Goal: Entertainment & Leisure: Consume media (video, audio)

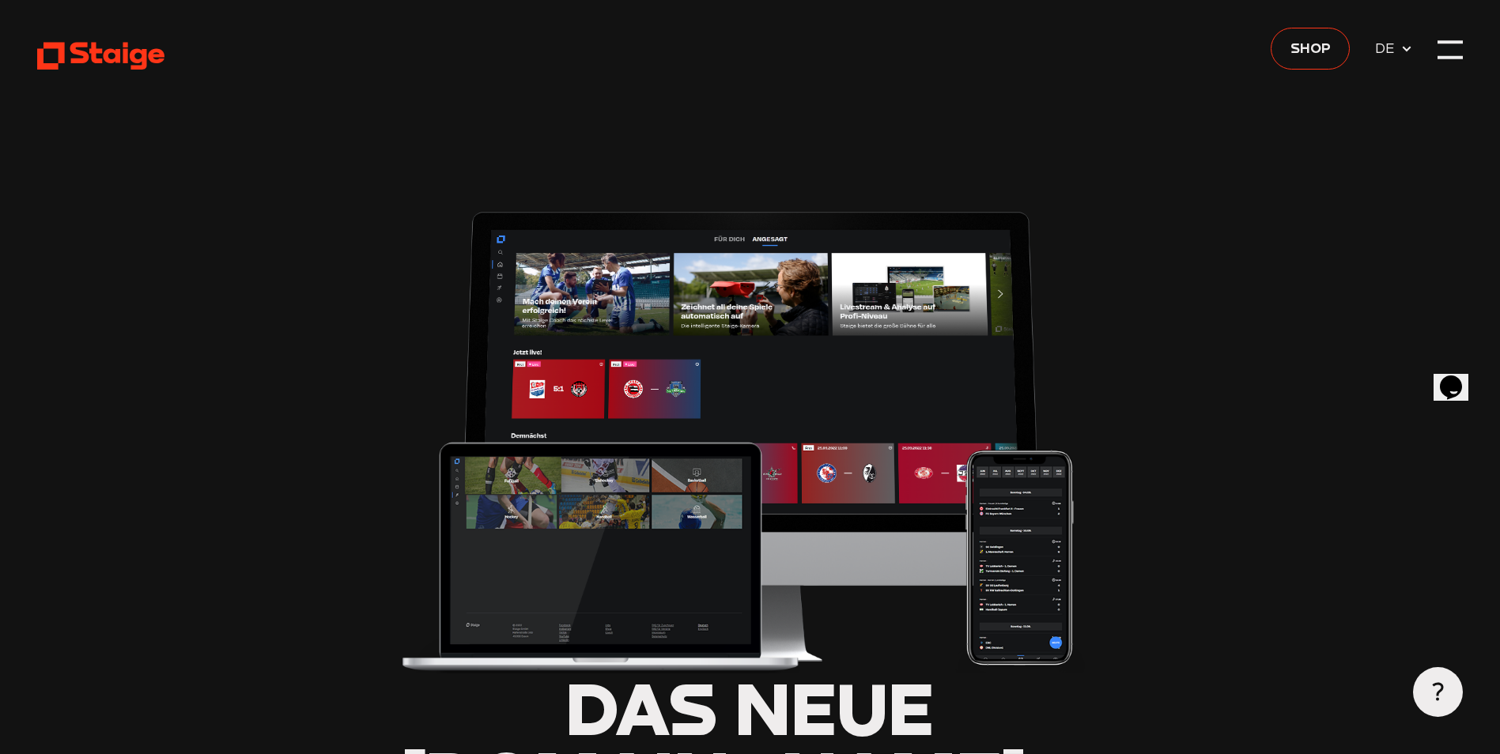
type input "0.8"
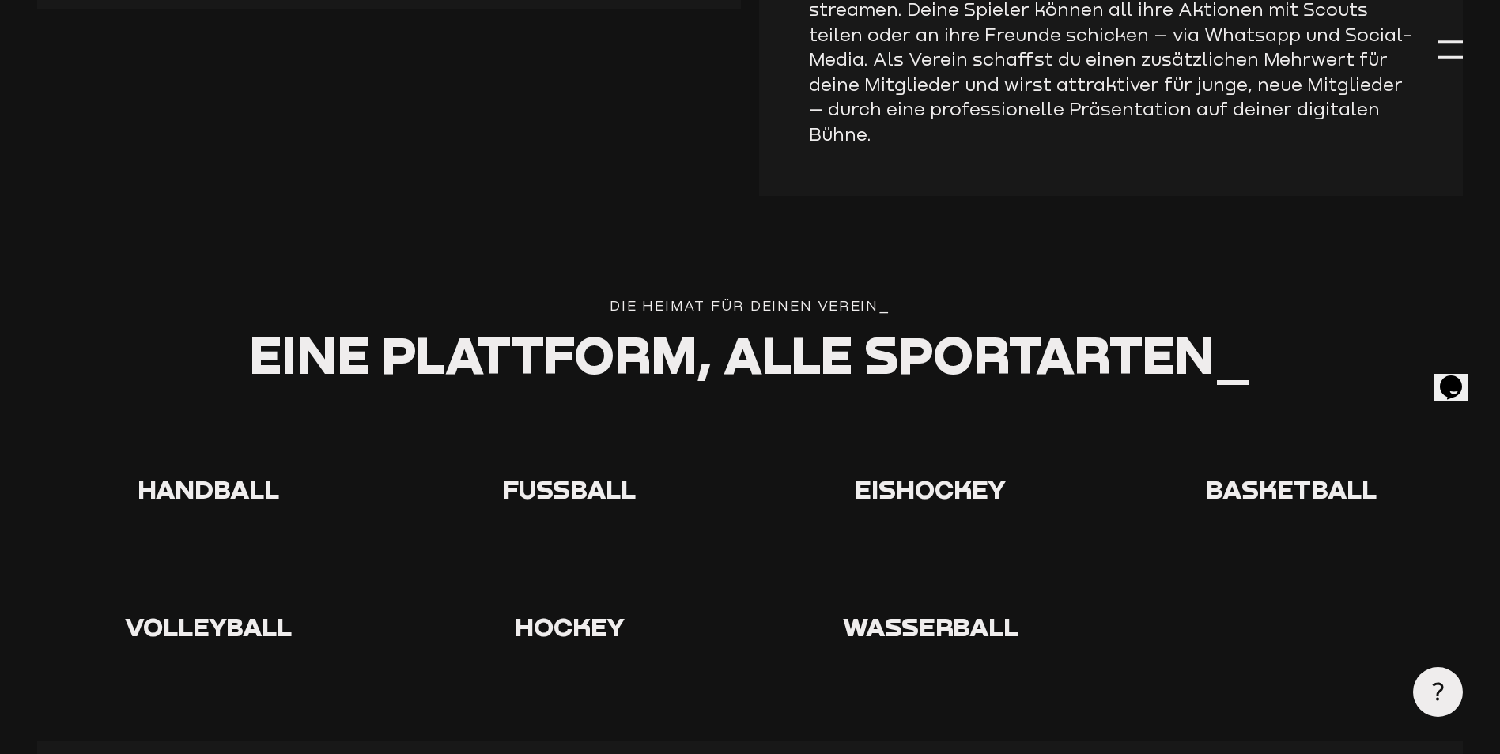
scroll to position [3084, 0]
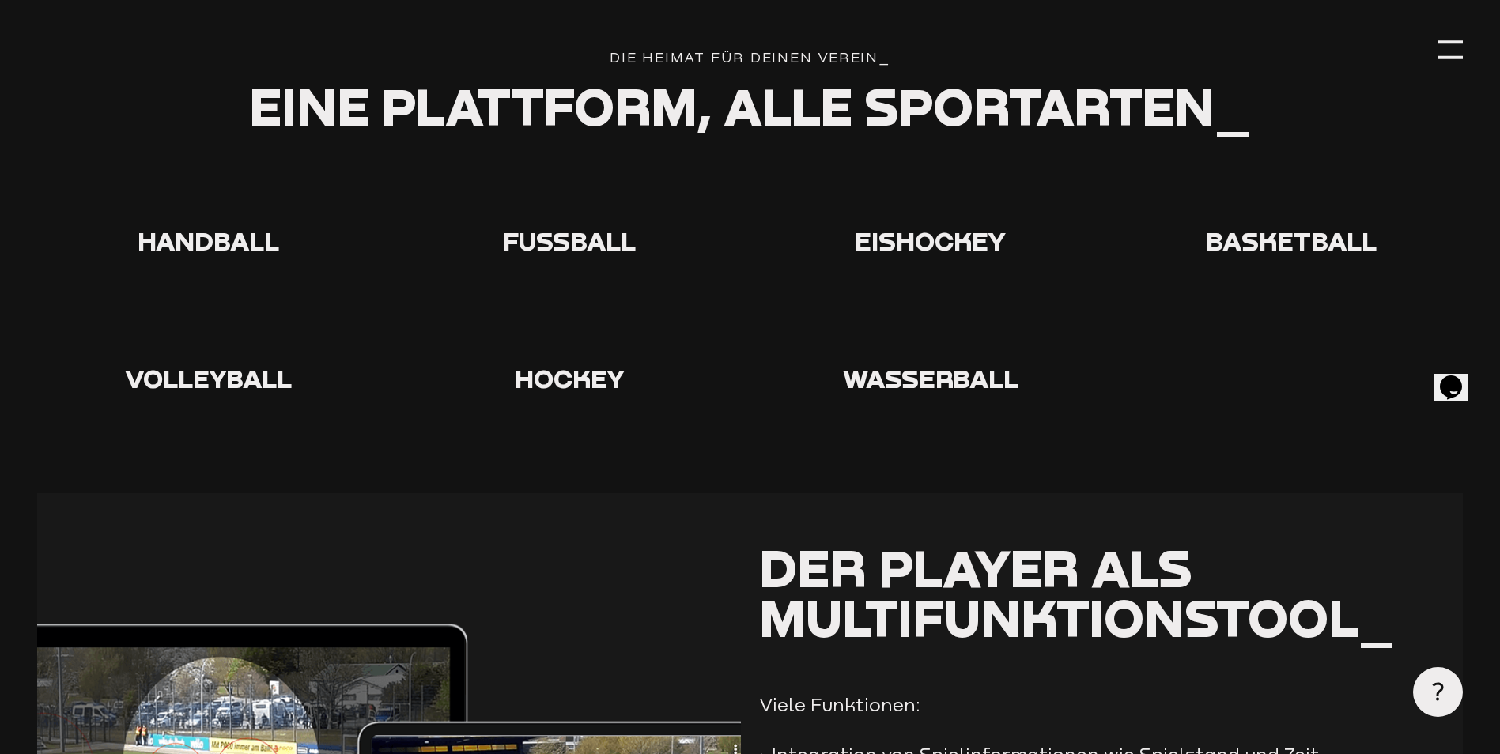
click at [563, 169] on div at bounding box center [570, 197] width 342 height 56
click at [571, 169] on icon at bounding box center [569, 194] width 51 height 51
drag, startPoint x: 571, startPoint y: 45, endPoint x: 647, endPoint y: 21, distance: 79.8
click at [647, 169] on div at bounding box center [570, 197] width 342 height 56
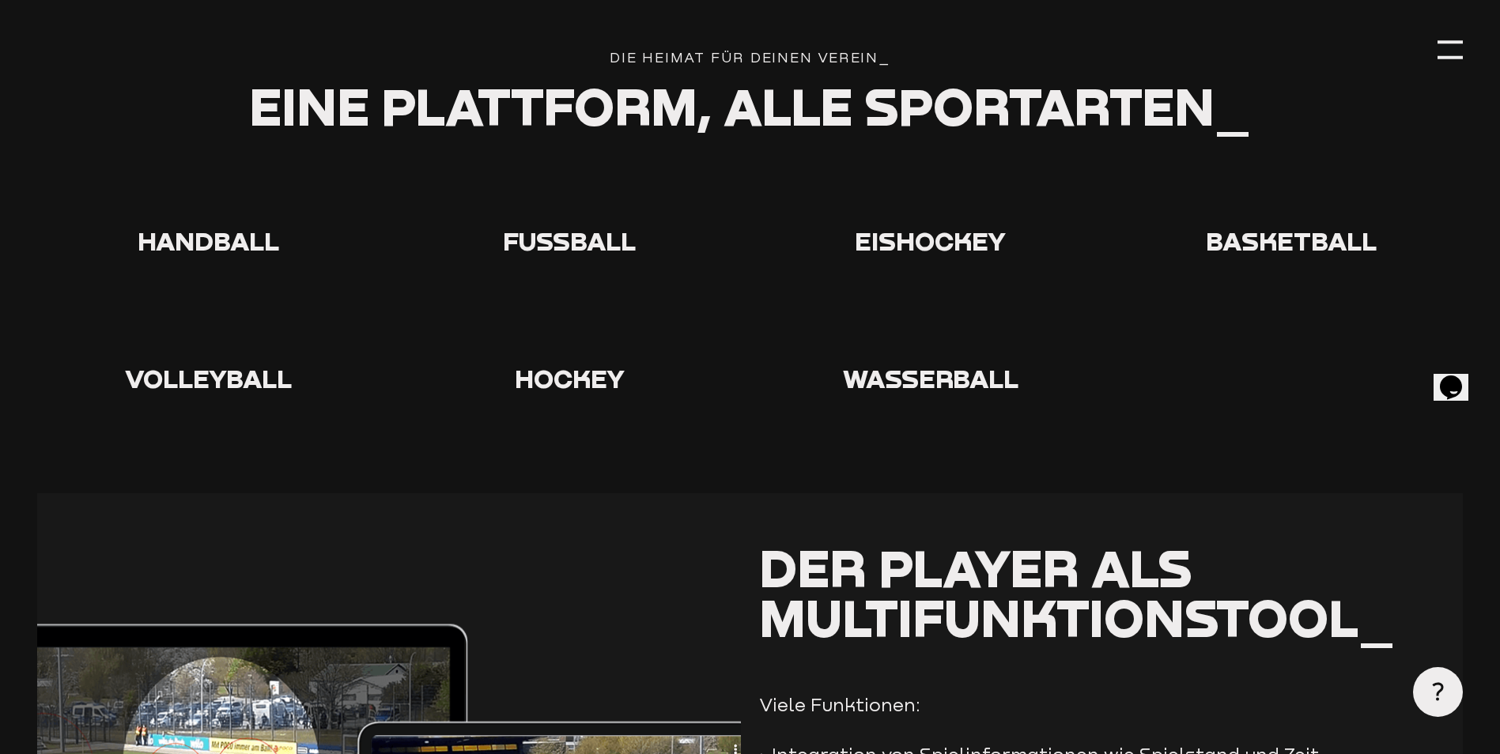
click at [576, 169] on icon at bounding box center [569, 194] width 51 height 51
drag, startPoint x: 576, startPoint y: 36, endPoint x: 556, endPoint y: 37, distance: 19.8
click at [556, 169] on icon at bounding box center [569, 194] width 51 height 51
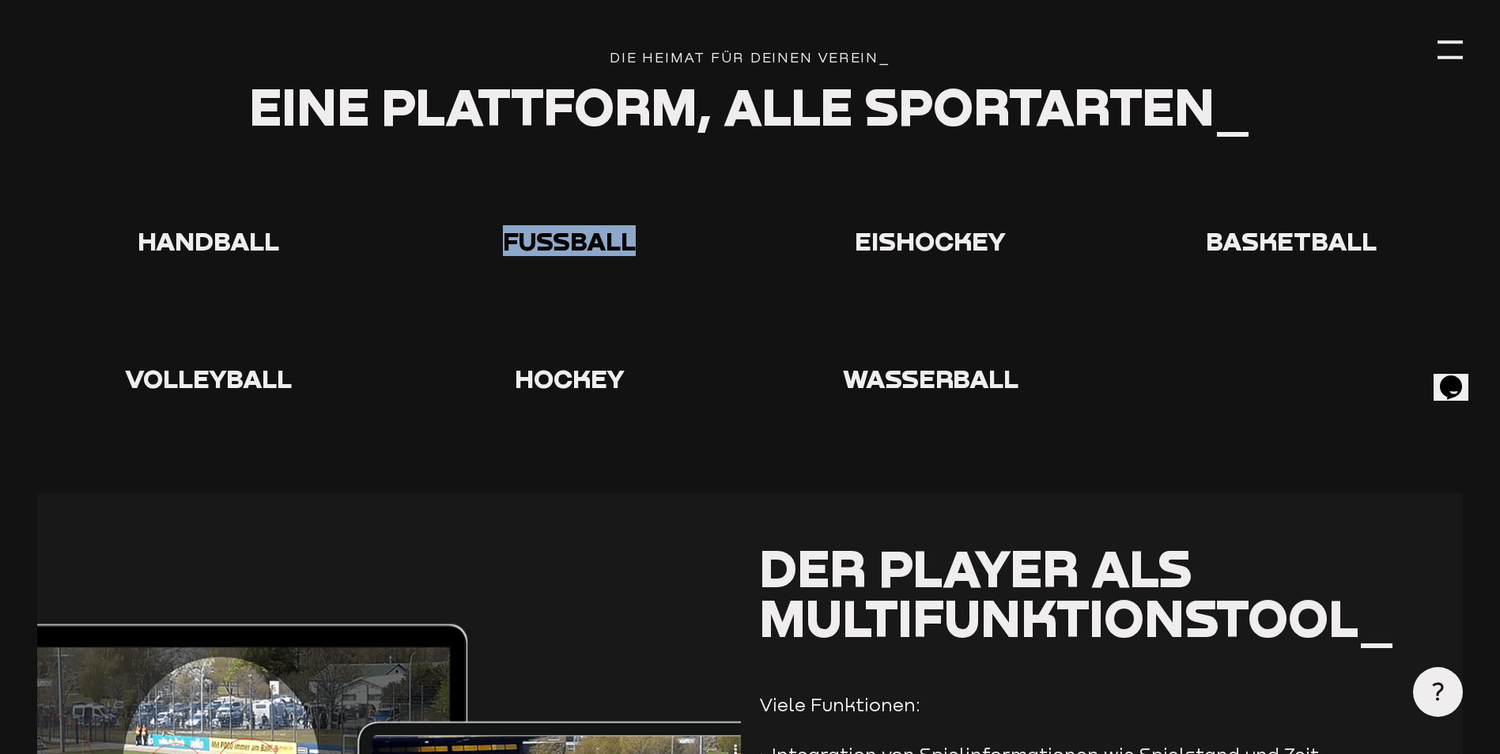
click at [556, 169] on icon at bounding box center [569, 194] width 51 height 51
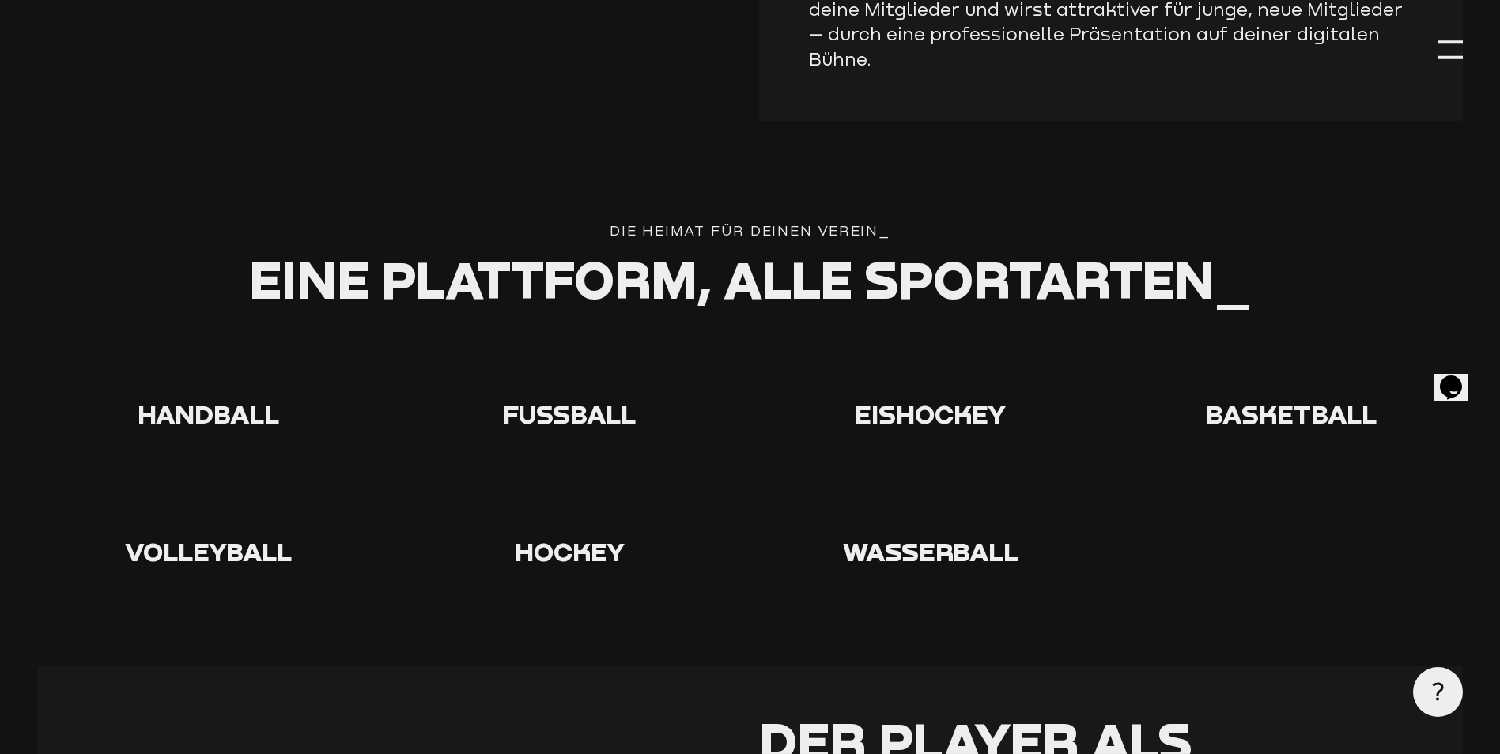
scroll to position [2847, 0]
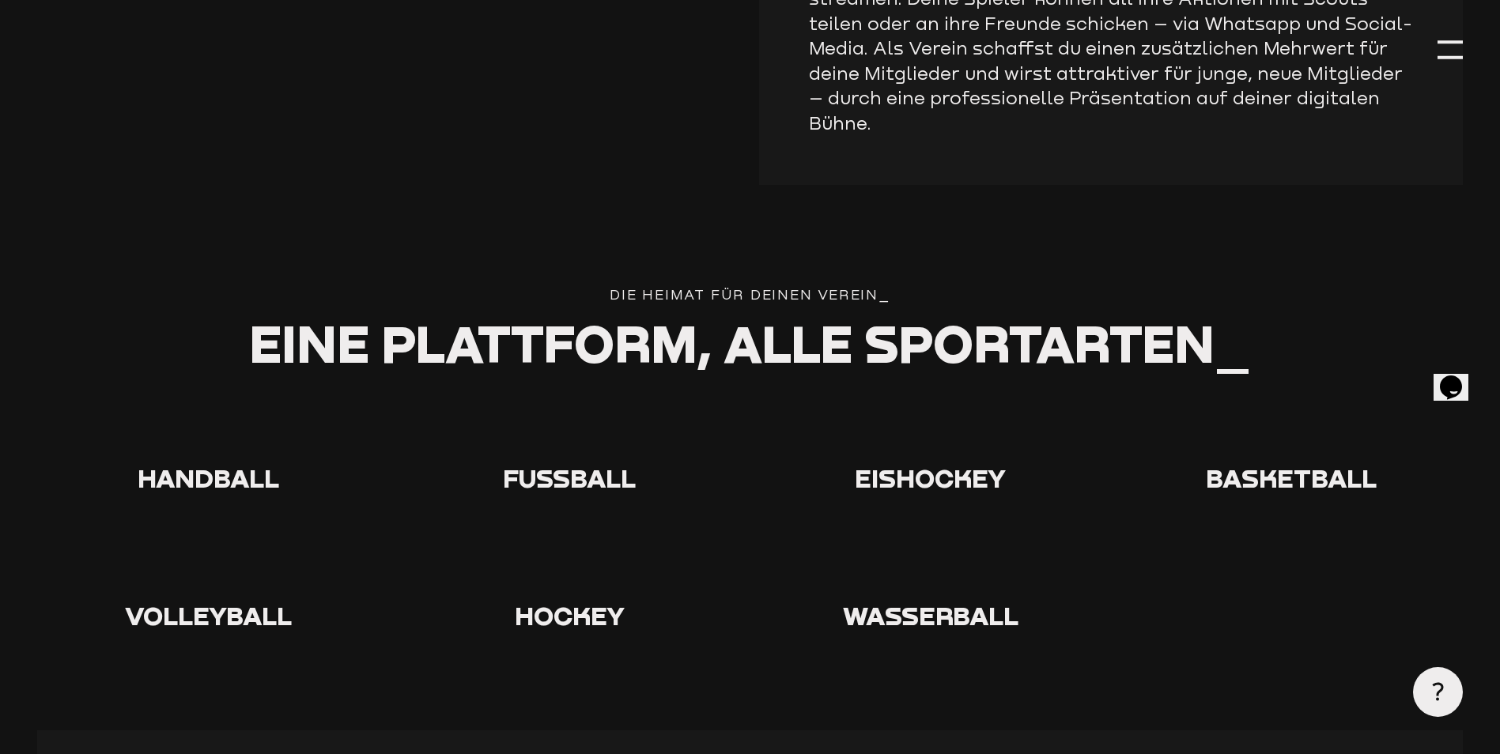
click at [580, 406] on icon at bounding box center [569, 431] width 51 height 51
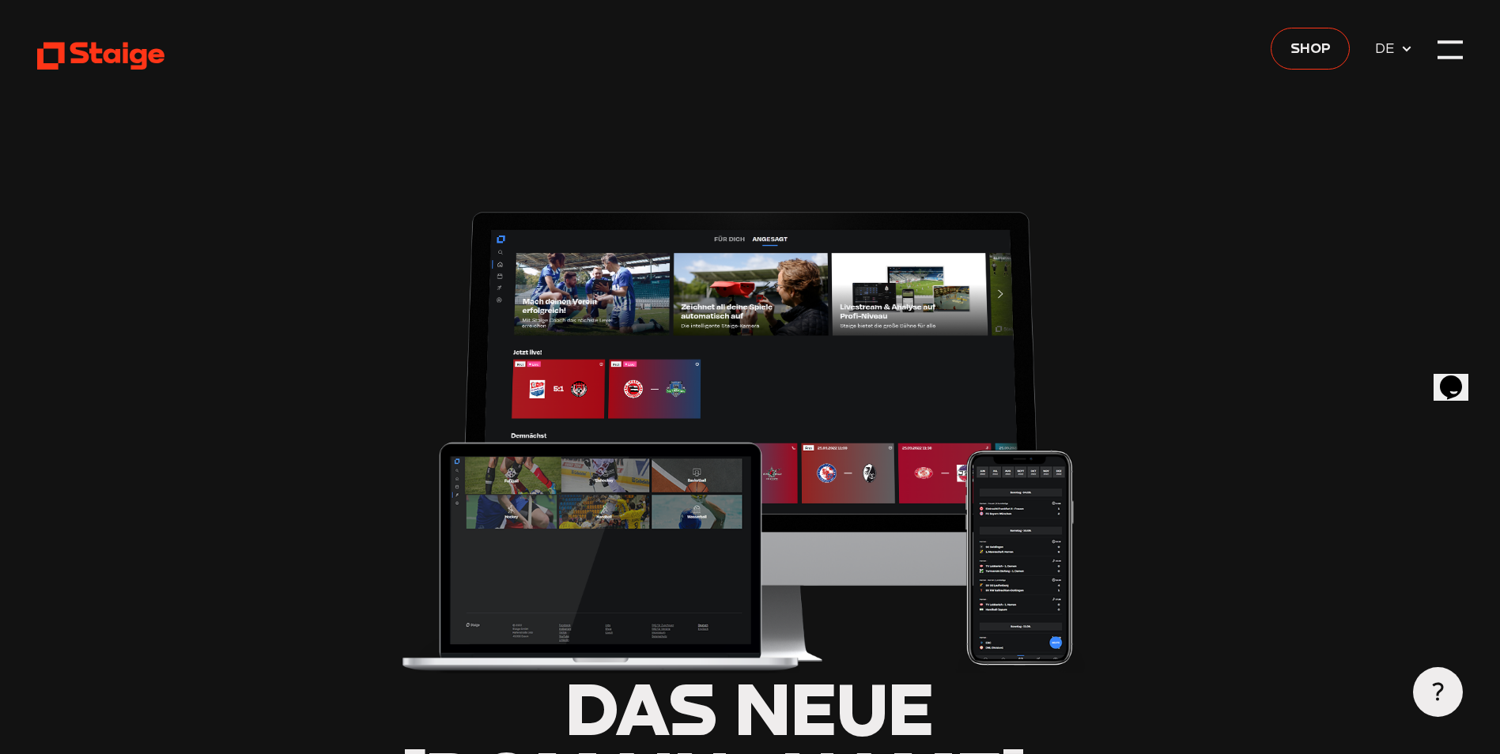
type input "0.8"
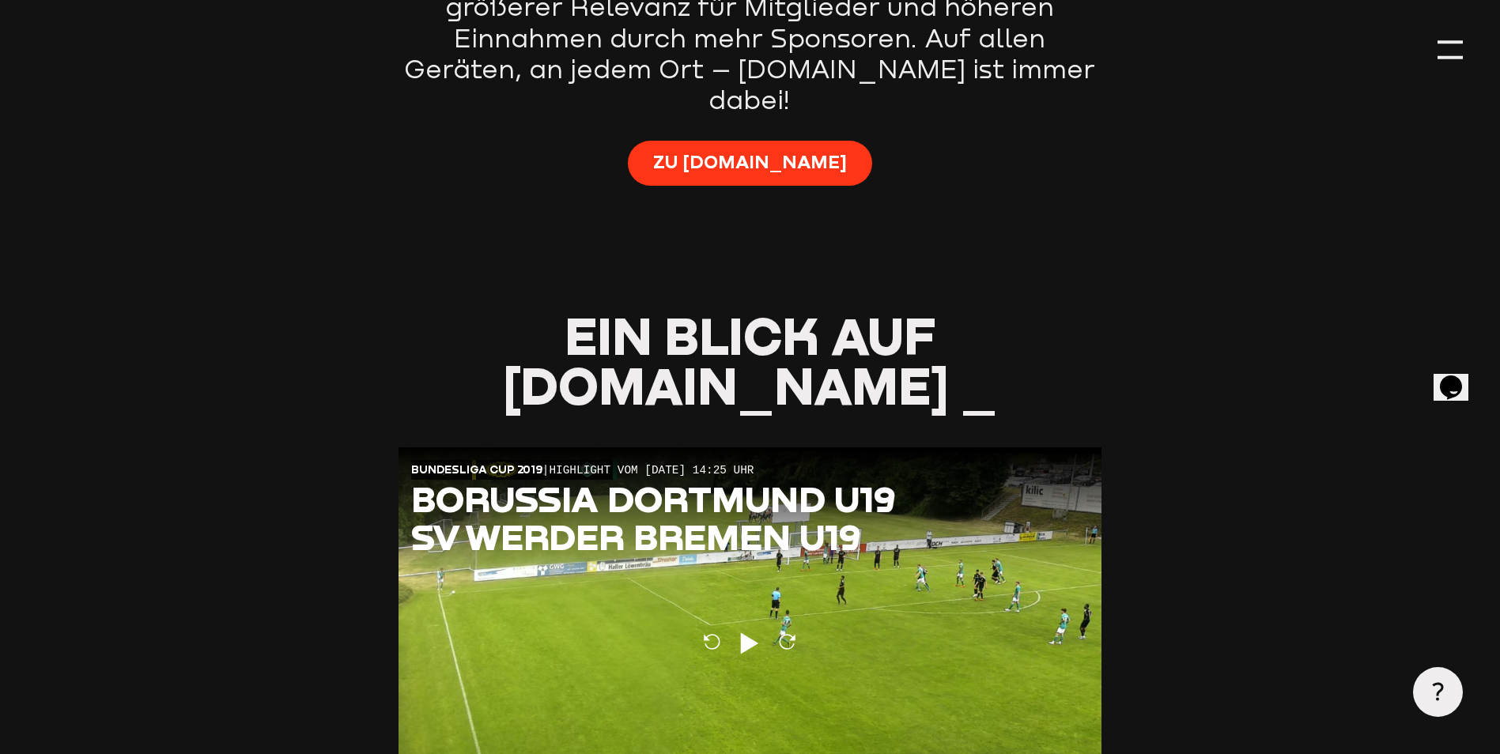
scroll to position [1265, 0]
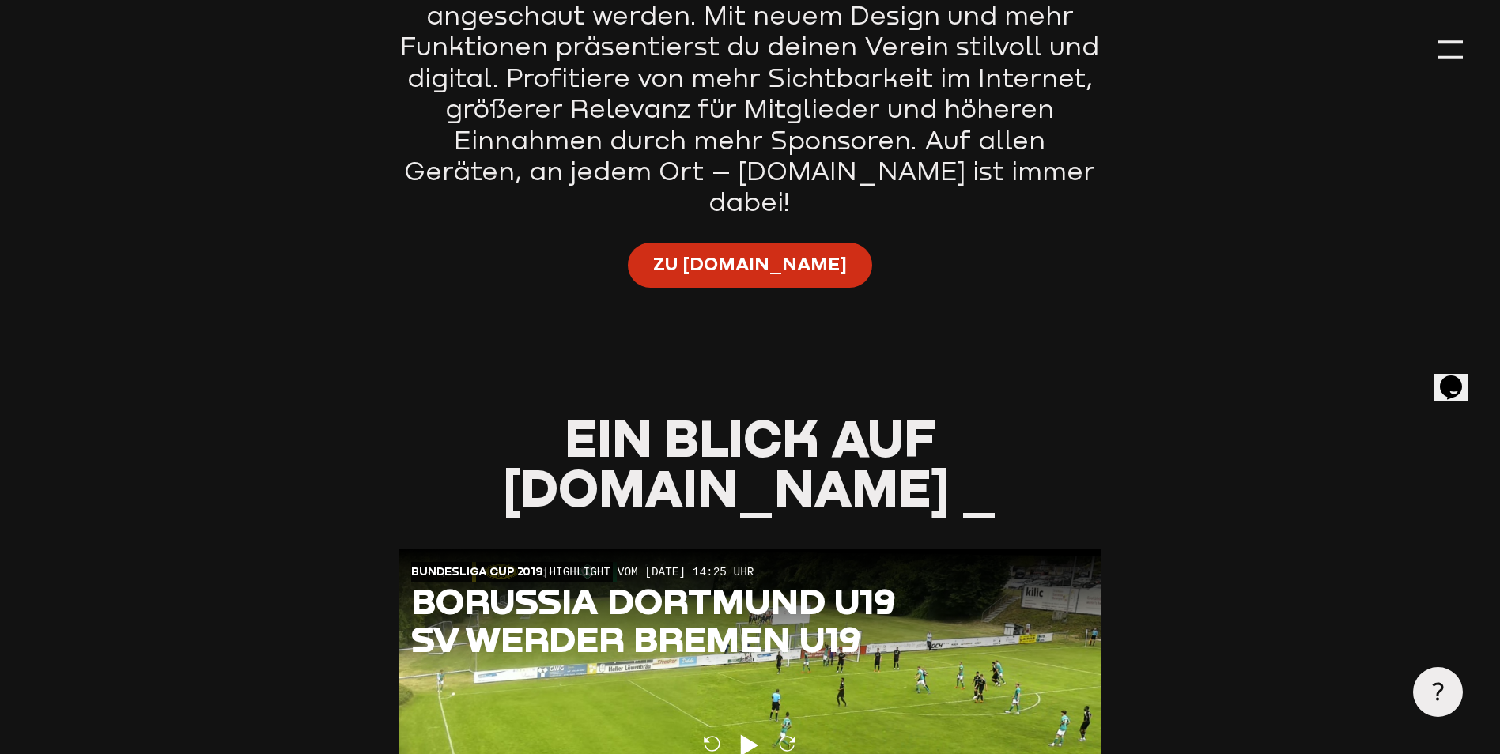
click at [745, 251] on span "Zu [DOMAIN_NAME]" at bounding box center [750, 263] width 194 height 25
